Goal: Task Accomplishment & Management: Use online tool/utility

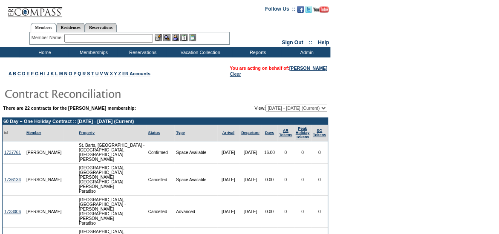
click at [278, 108] on select "[DATE] - [DATE] [DATE] - [DATE] [DATE] - [DATE] [DATE] - [DATE] [DATE] - [DATE]…" at bounding box center [296, 108] width 62 height 7
select select "139437"
click at [265, 105] on select "[DATE] - [DATE] [DATE] - [DATE] [DATE] - [DATE] [DATE] - [DATE] [DATE] - [DATE]…" at bounding box center [296, 108] width 62 height 7
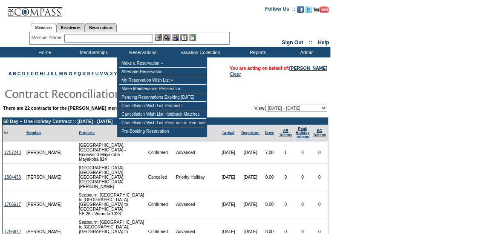
click at [91, 43] on div "Member Name: Destination or Residence: ReservationId:" at bounding box center [129, 38] width 200 height 12
click at [90, 38] on input "text" at bounding box center [108, 38] width 89 height 9
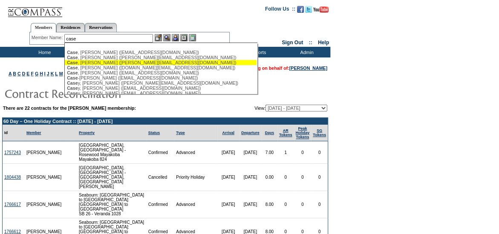
click at [97, 63] on div "Case , Steve (steve@revolution.com)" at bounding box center [160, 62] width 187 height 5
type input "Case, Steve (steve@revolution.com)"
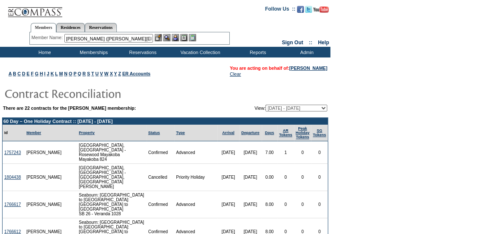
click at [177, 37] on img at bounding box center [175, 37] width 7 height 7
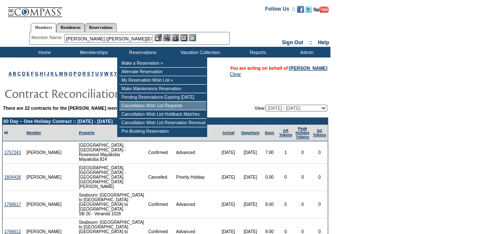
click at [155, 110] on td "Cancellation Wish List Requests" at bounding box center [162, 106] width 87 height 9
